Goal: Check status: Check status

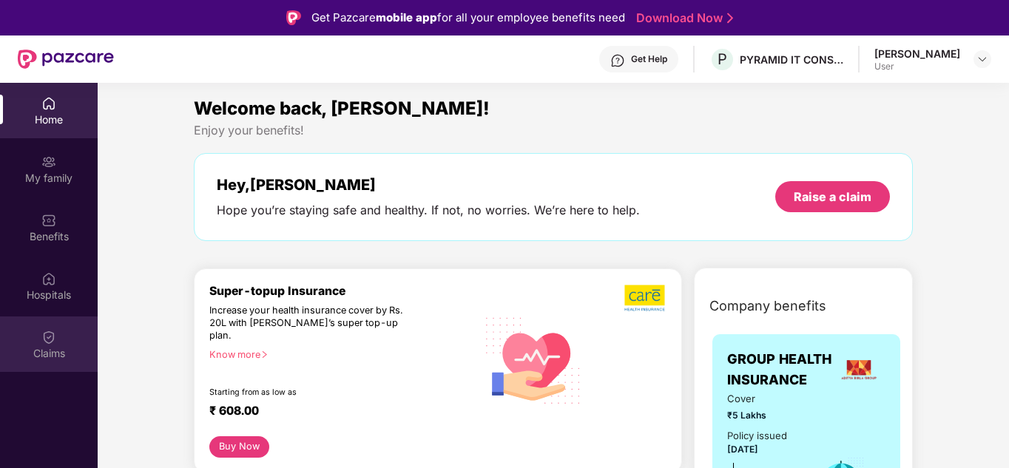
click at [53, 325] on div "Claims" at bounding box center [49, 343] width 98 height 55
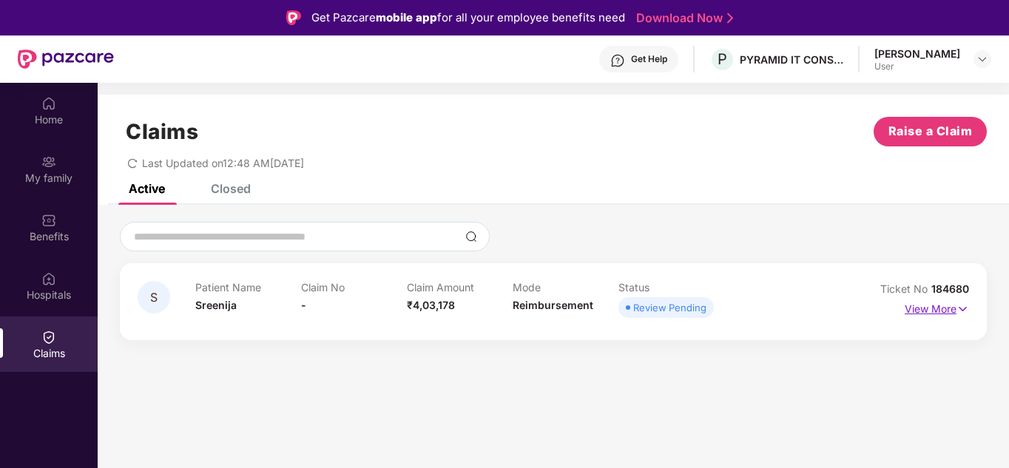
click at [944, 305] on p "View More" at bounding box center [936, 307] width 64 height 20
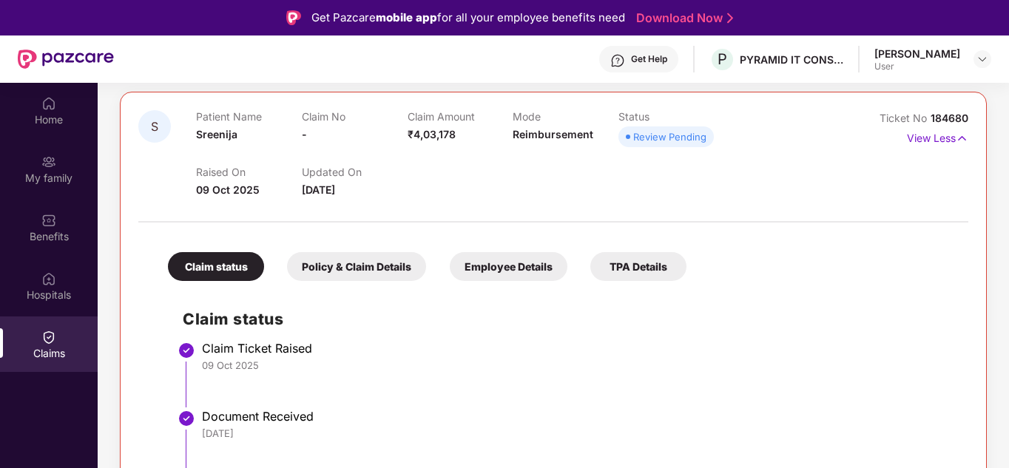
scroll to position [83, 0]
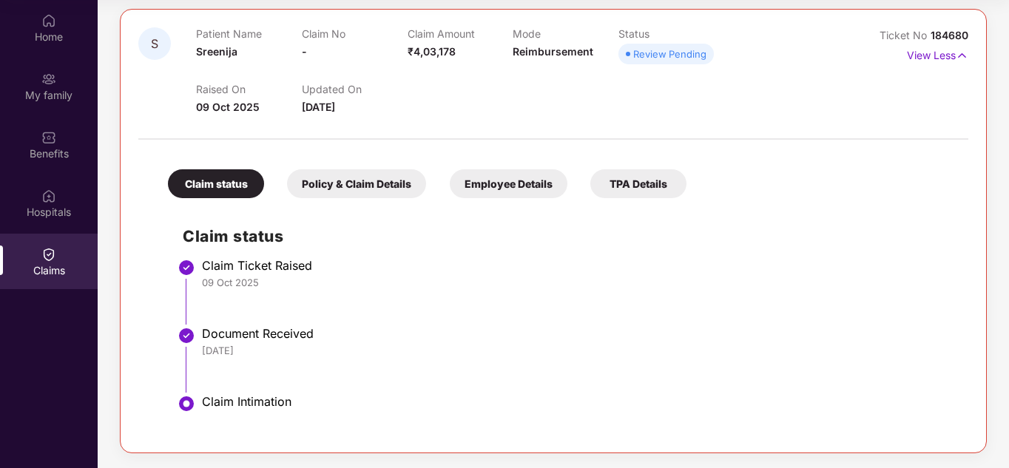
click at [235, 399] on div "Claim Intimation" at bounding box center [577, 401] width 751 height 15
click at [186, 402] on img at bounding box center [186, 404] width 18 height 18
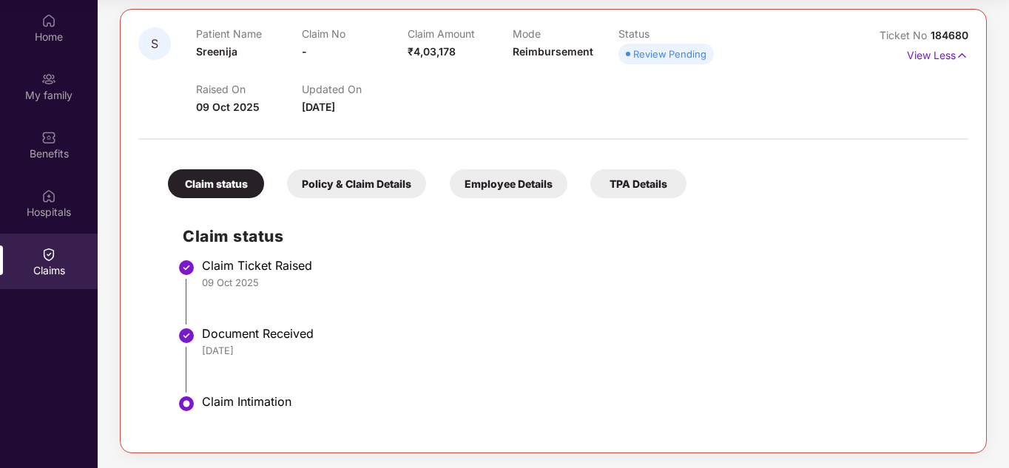
click at [186, 402] on img at bounding box center [186, 404] width 18 height 18
click at [340, 195] on div "Policy & Claim Details" at bounding box center [356, 183] width 139 height 29
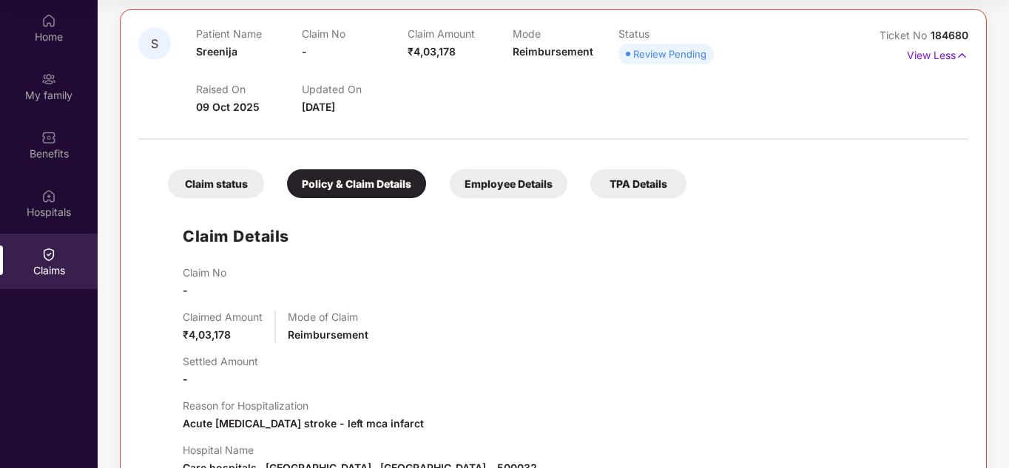
click at [509, 189] on div "Employee Details" at bounding box center [509, 183] width 118 height 29
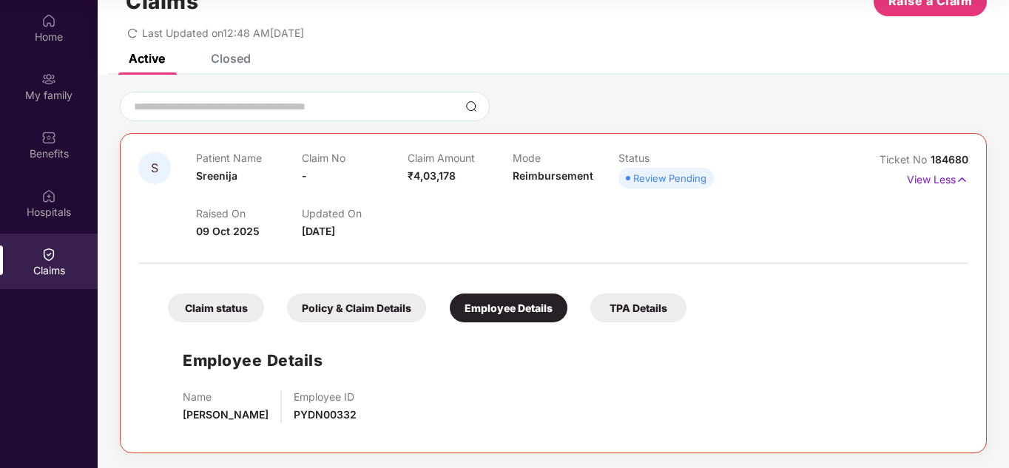
scroll to position [47, 0]
click at [53, 40] on div "Home" at bounding box center [49, 37] width 98 height 15
